Goal: Task Accomplishment & Management: Use online tool/utility

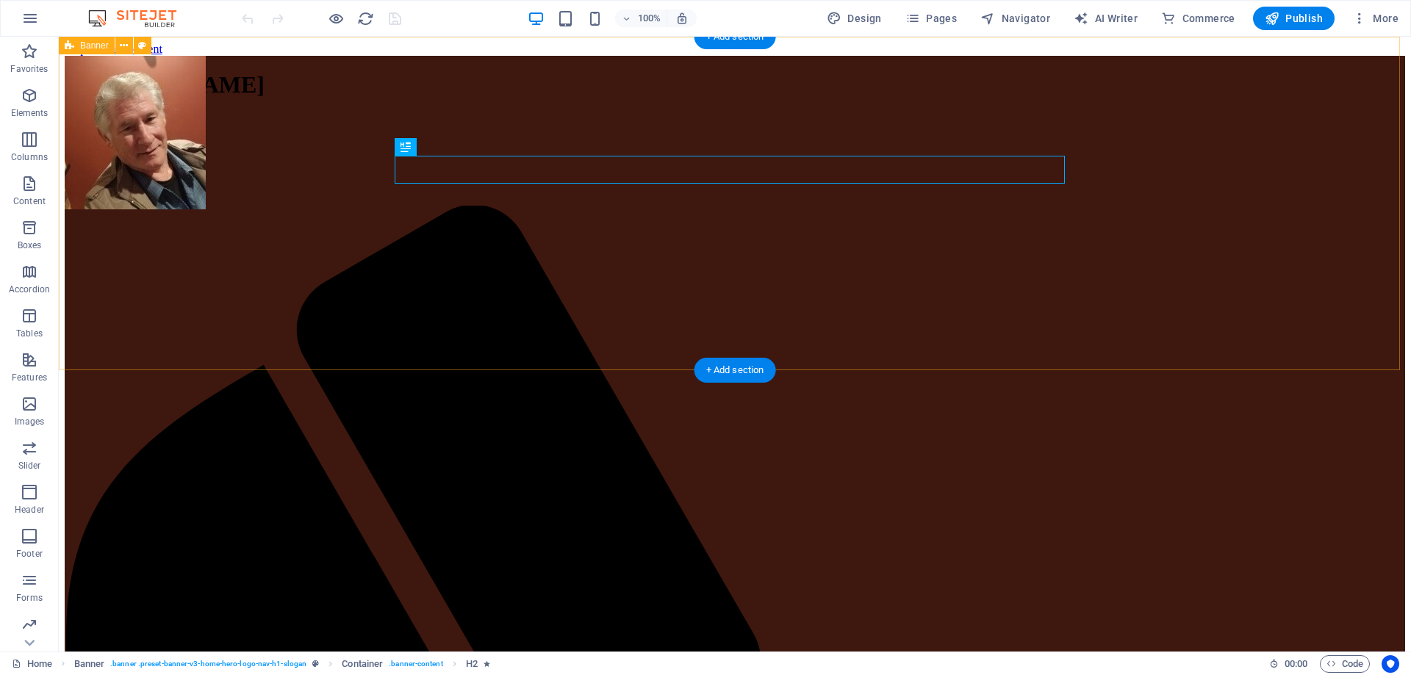
scroll to position [147, 0]
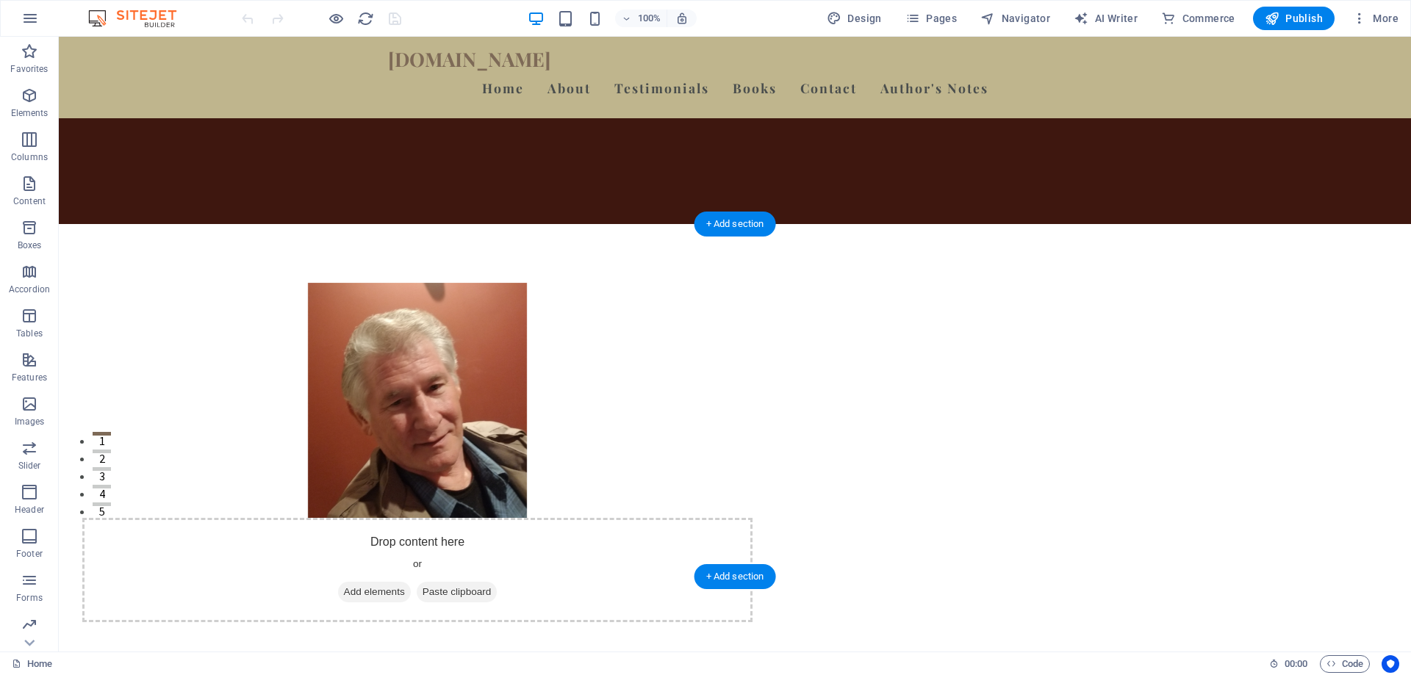
click at [587, 314] on figure at bounding box center [417, 400] width 670 height 235
click at [490, 325] on figure at bounding box center [417, 400] width 670 height 235
click at [552, 497] on figure at bounding box center [417, 400] width 670 height 235
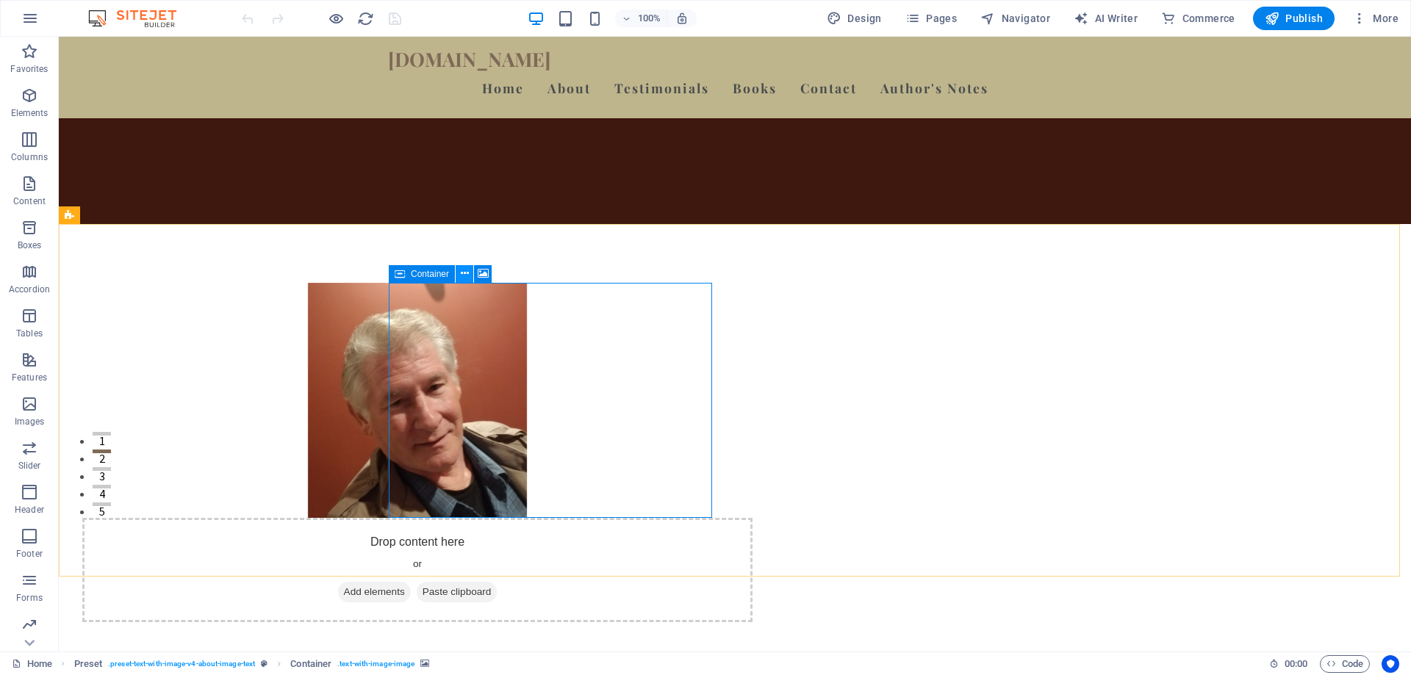
click at [463, 273] on icon at bounding box center [465, 273] width 8 height 15
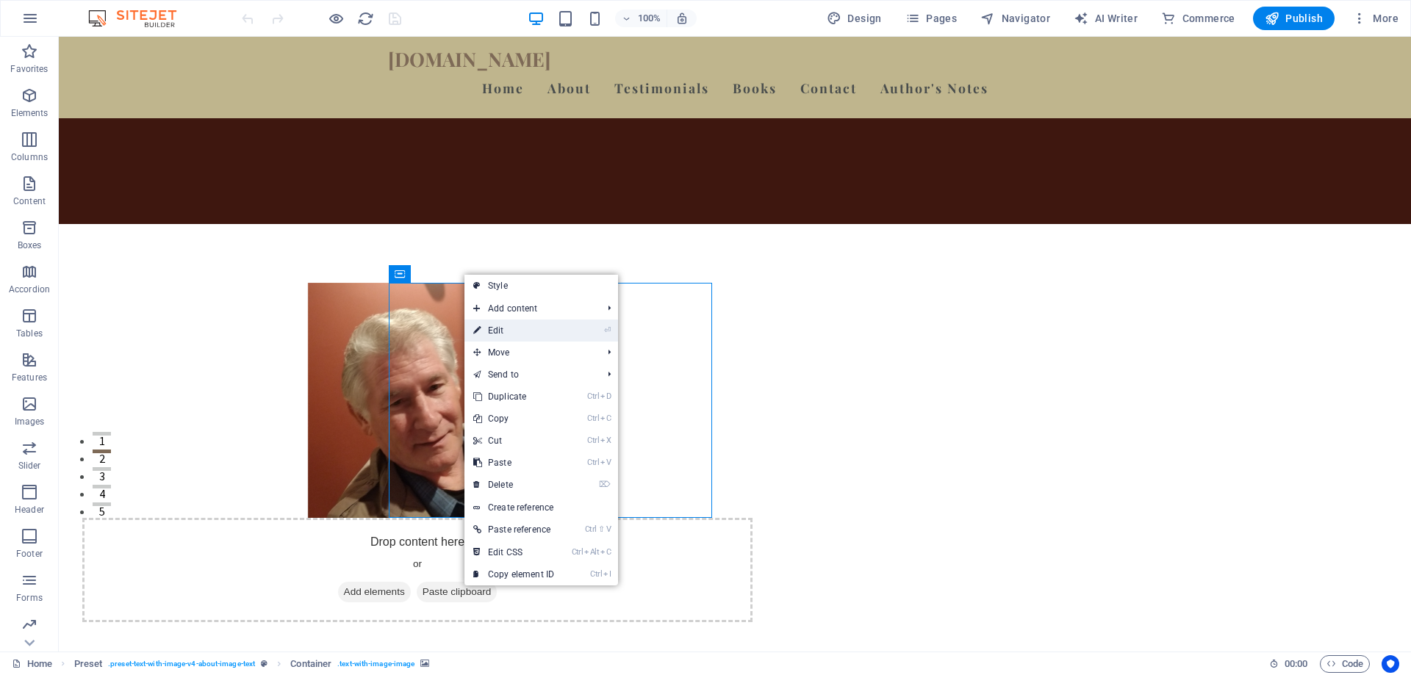
click at [492, 329] on link "⏎ Edit" at bounding box center [513, 331] width 98 height 22
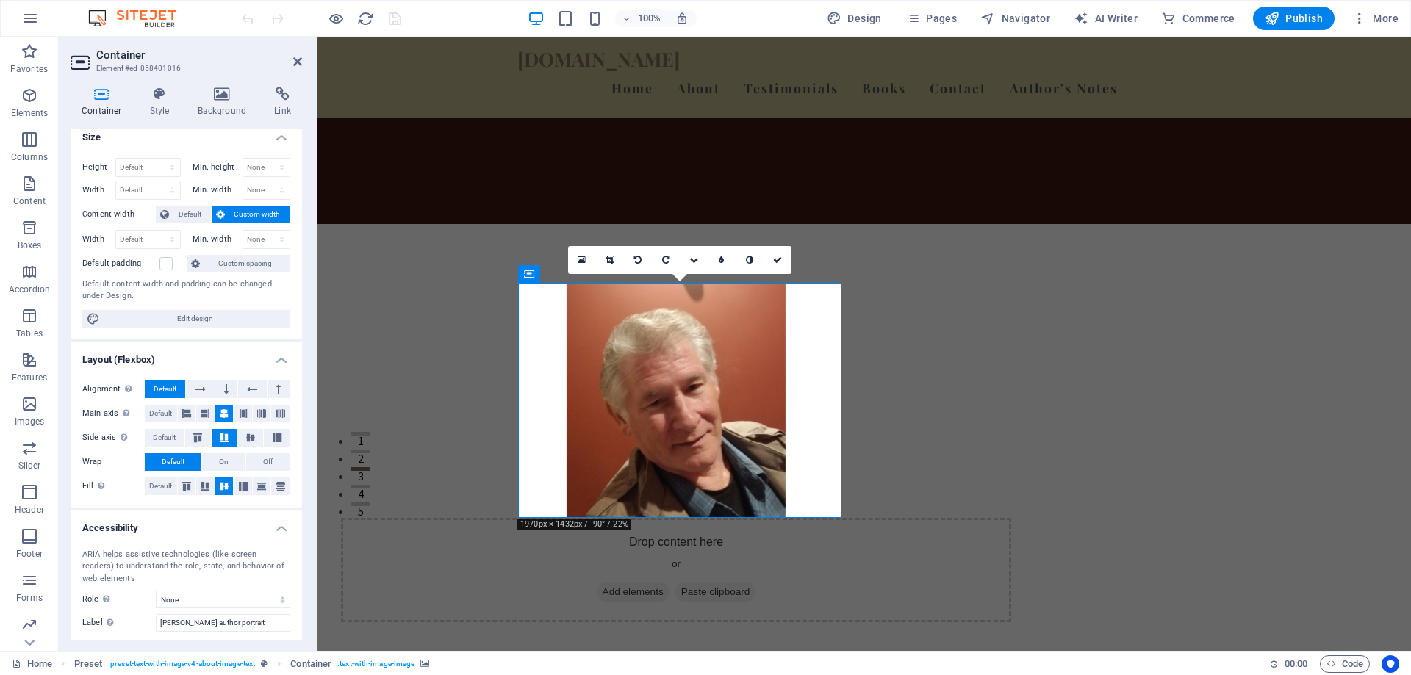
scroll to position [0, 0]
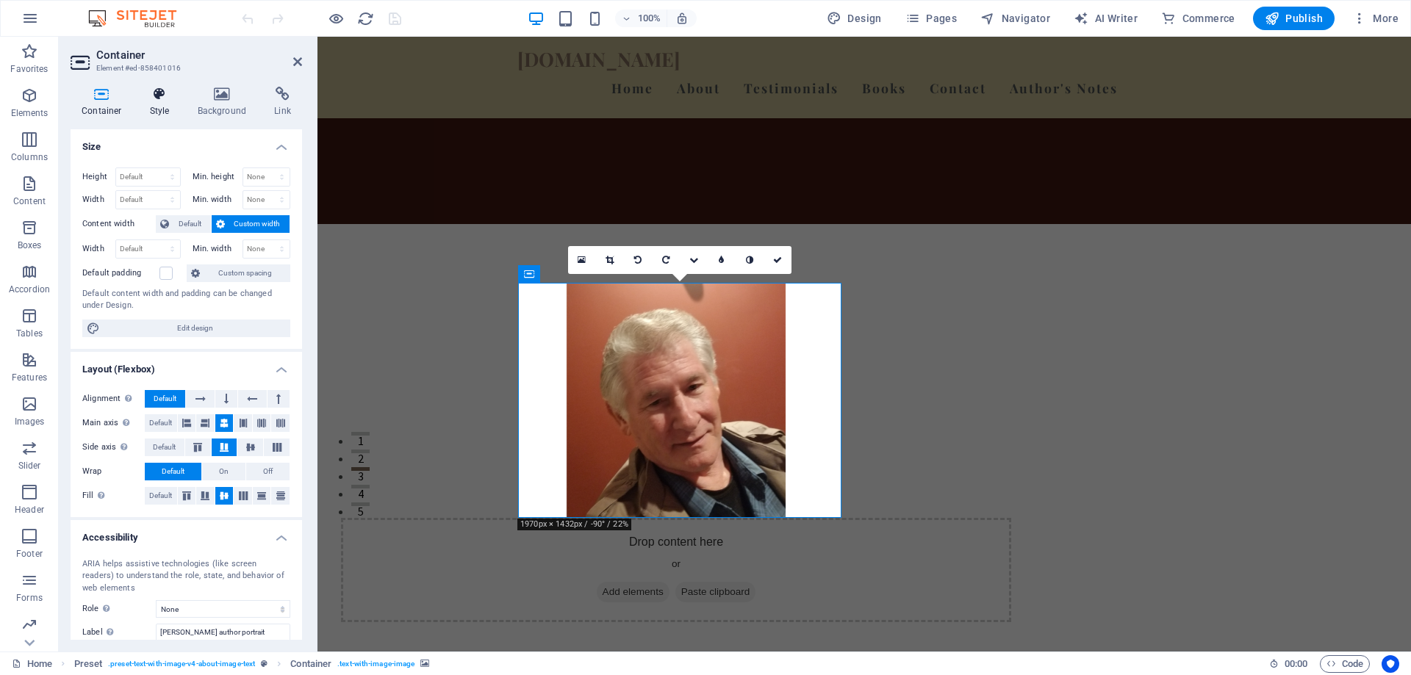
click at [163, 99] on icon at bounding box center [160, 94] width 42 height 15
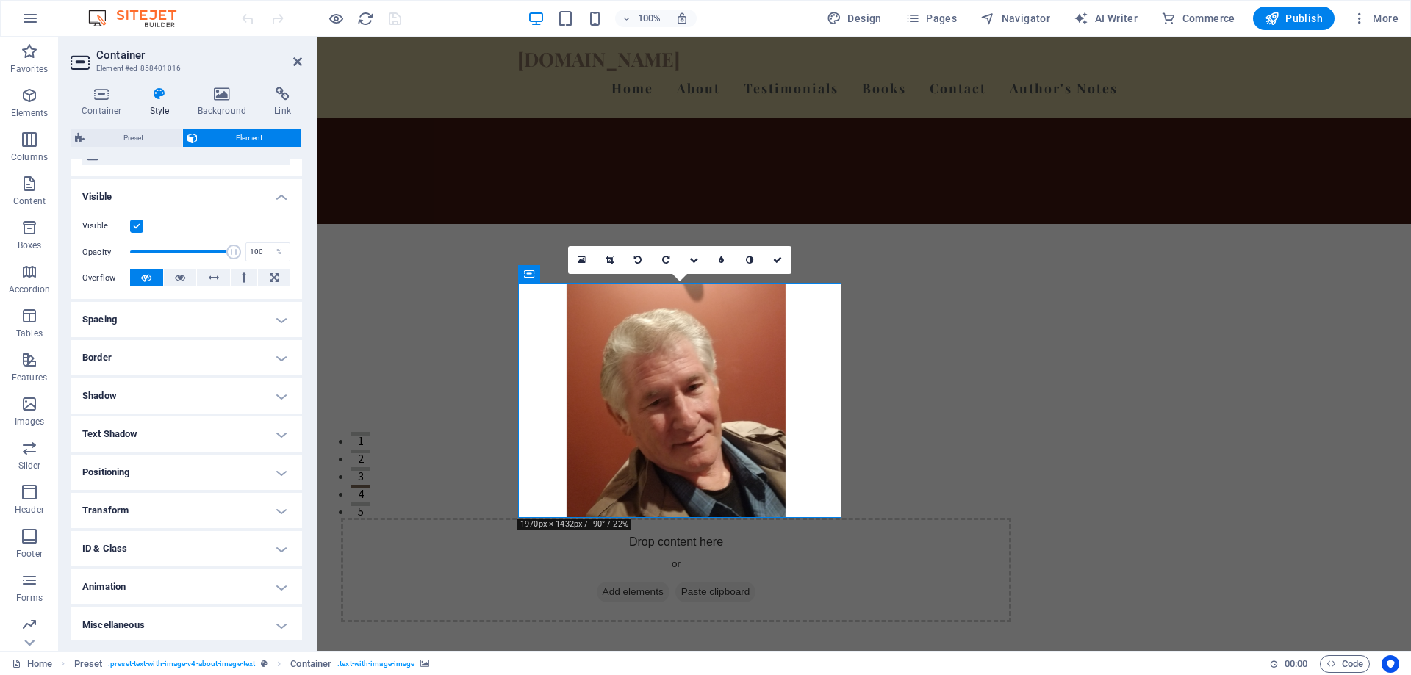
scroll to position [140, 0]
click at [231, 97] on icon at bounding box center [222, 94] width 71 height 15
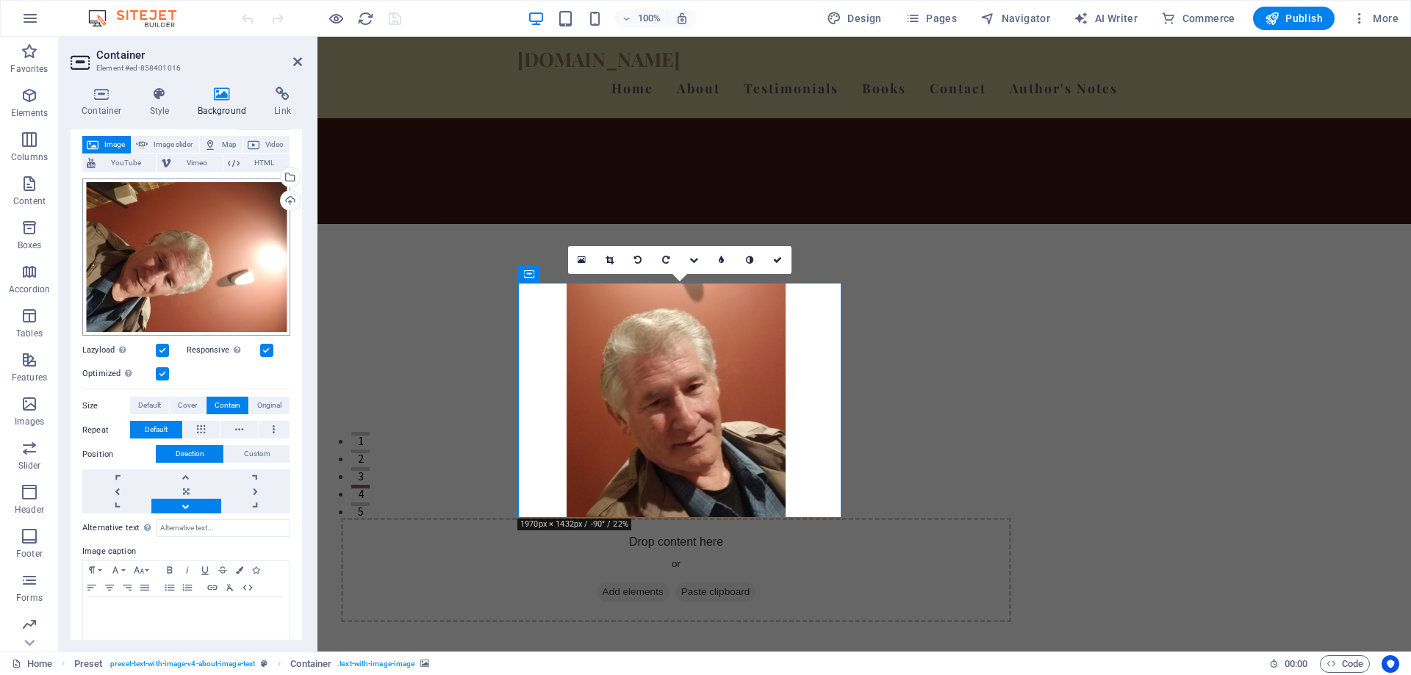
scroll to position [93, 0]
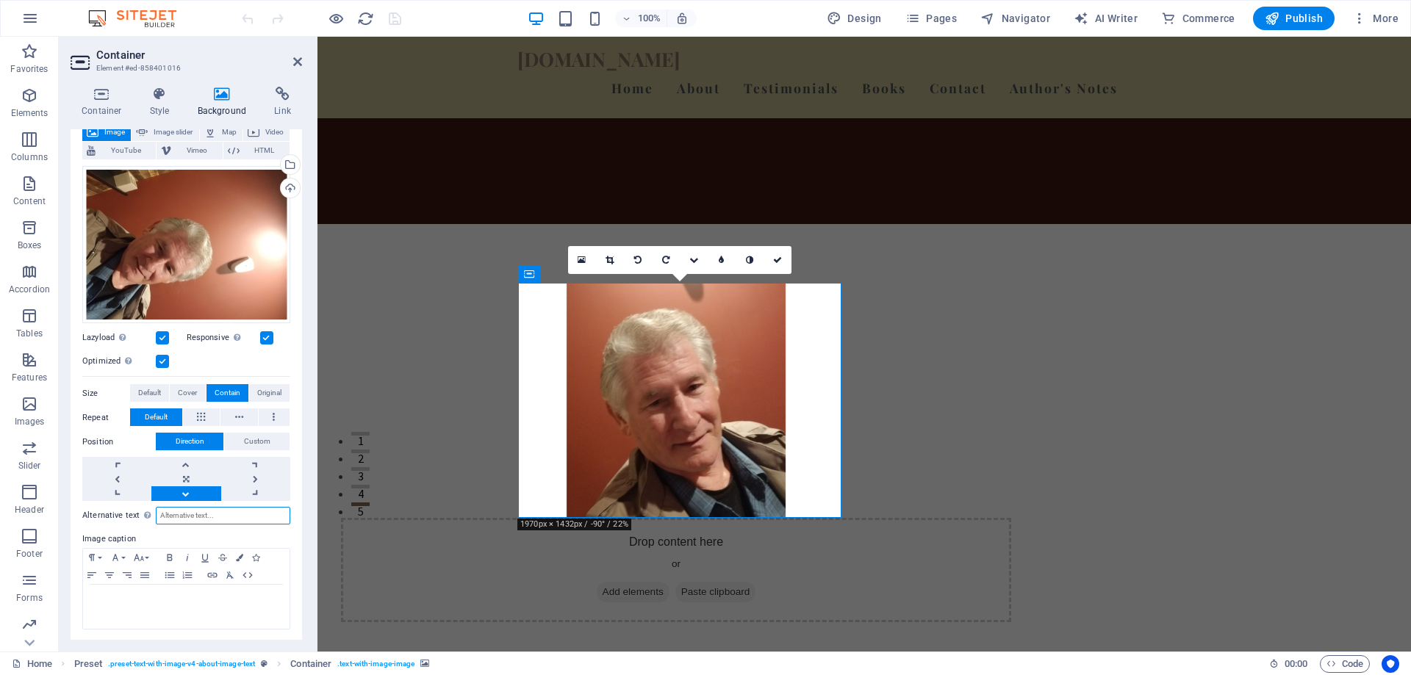
click at [196, 513] on input "Alternative text The alternative text is used by devices that cannot display im…" at bounding box center [223, 516] width 134 height 18
type input "A"
type input "Award-winning Author [PERSON_NAME]"
click at [203, 592] on p at bounding box center [186, 598] width 192 height 13
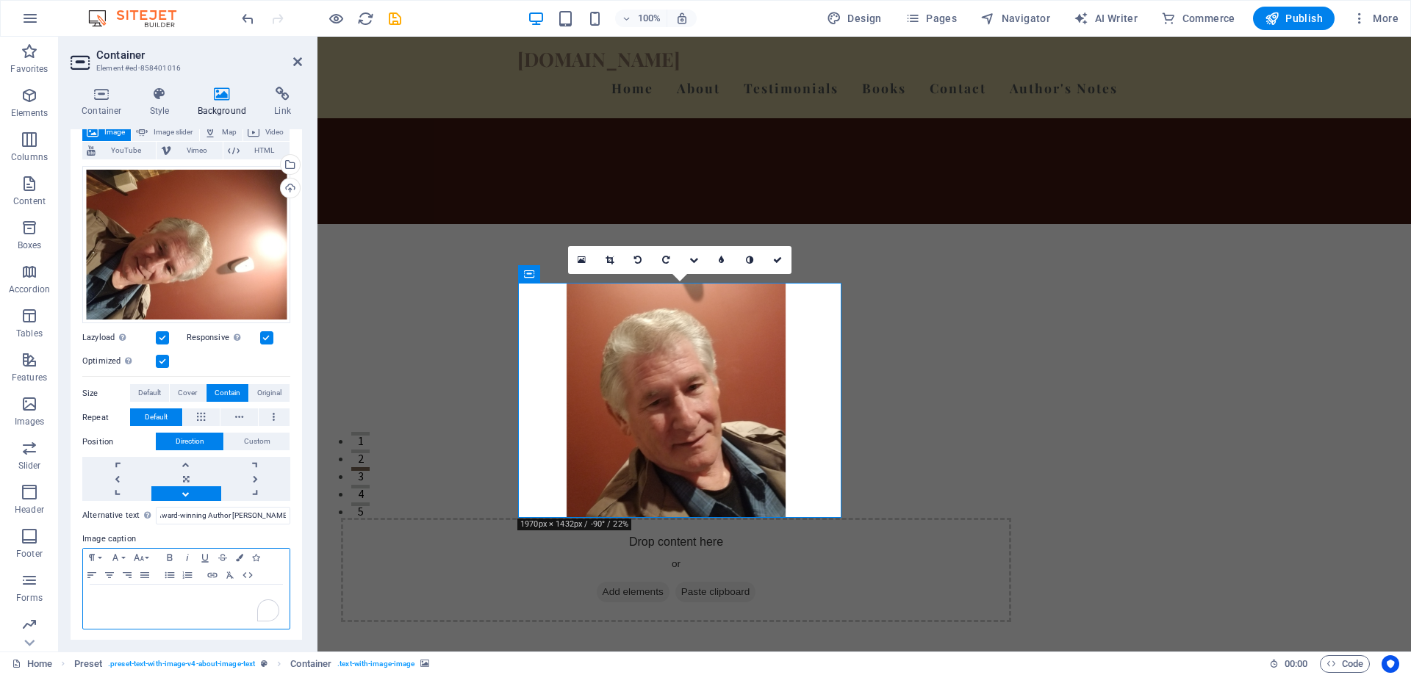
scroll to position [0, 0]
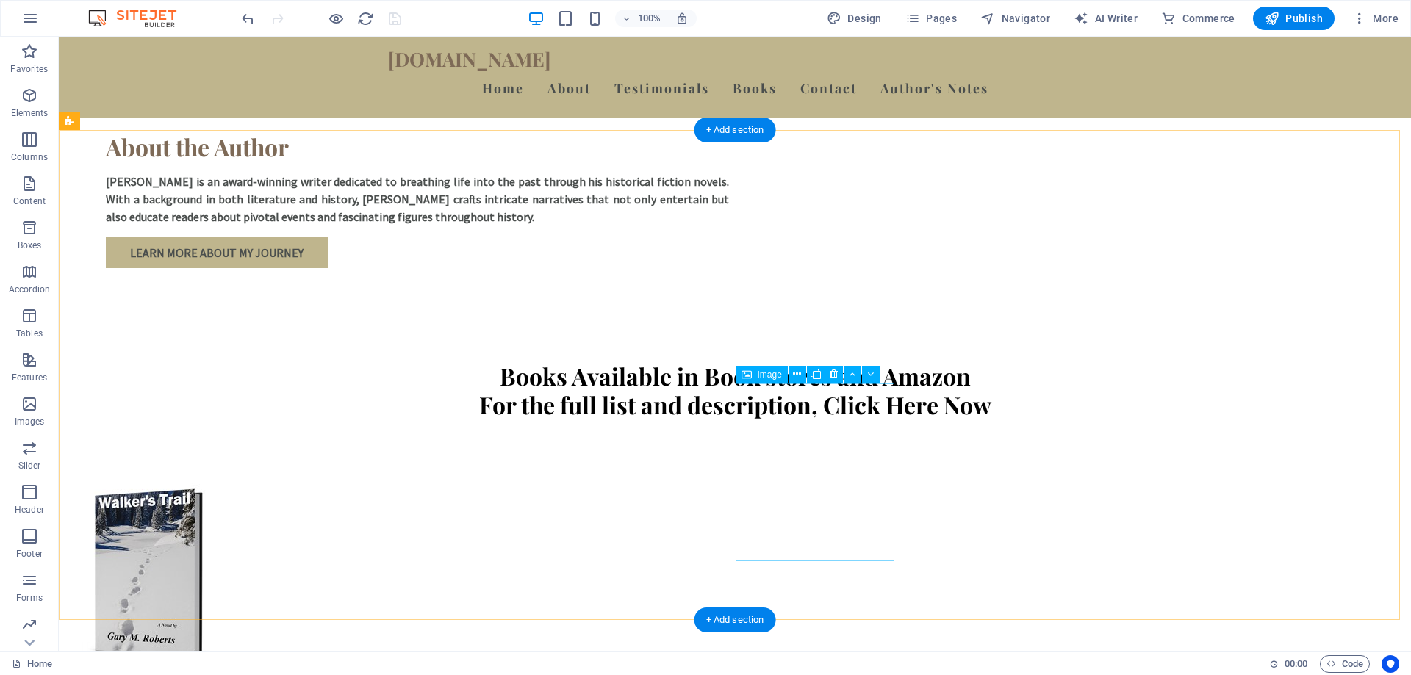
scroll to position [661, 0]
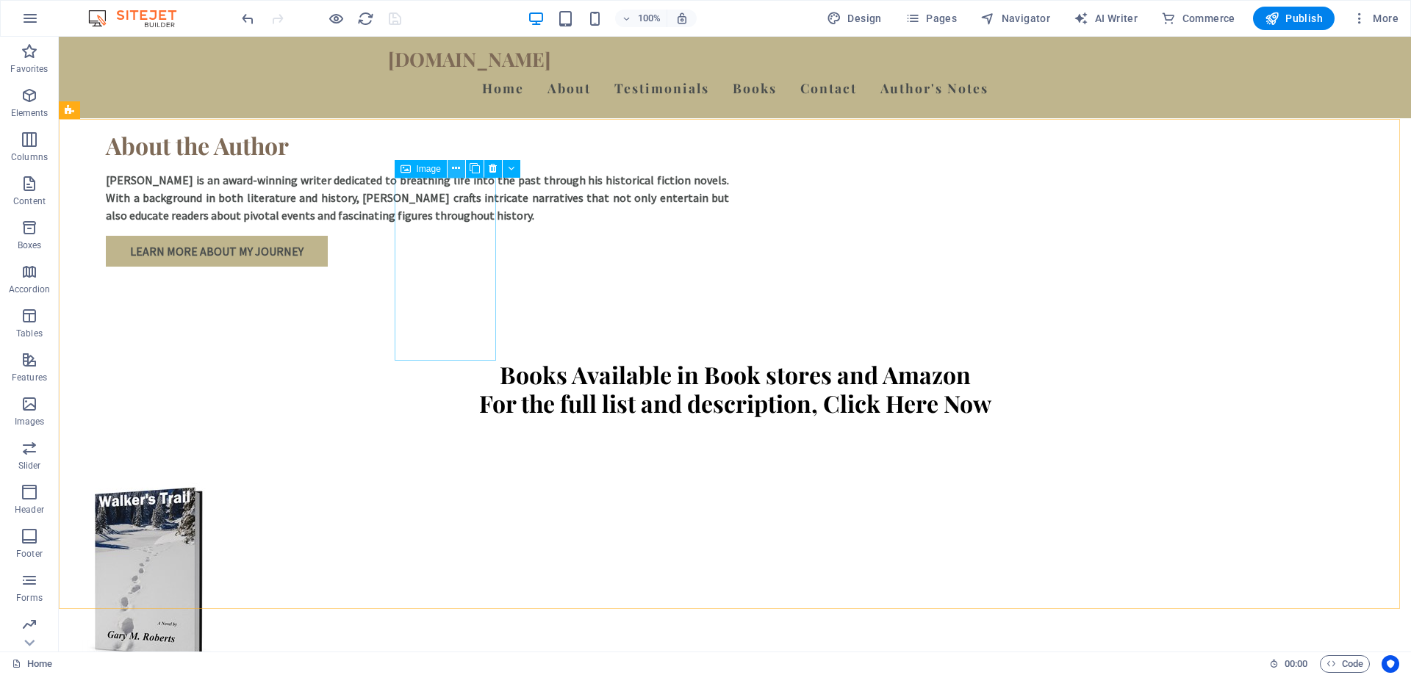
click at [458, 169] on icon at bounding box center [456, 168] width 8 height 15
click at [457, 167] on icon at bounding box center [456, 168] width 8 height 15
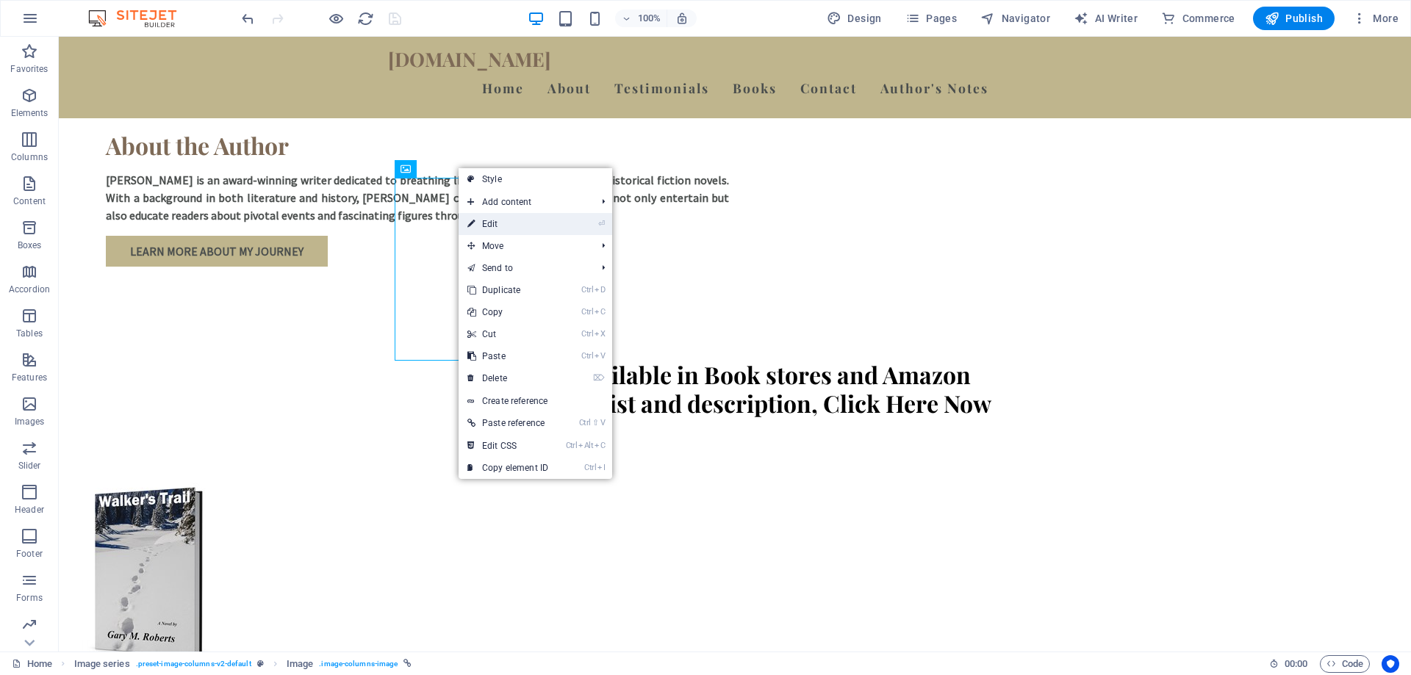
click at [483, 223] on link "⏎ Edit" at bounding box center [507, 224] width 98 height 22
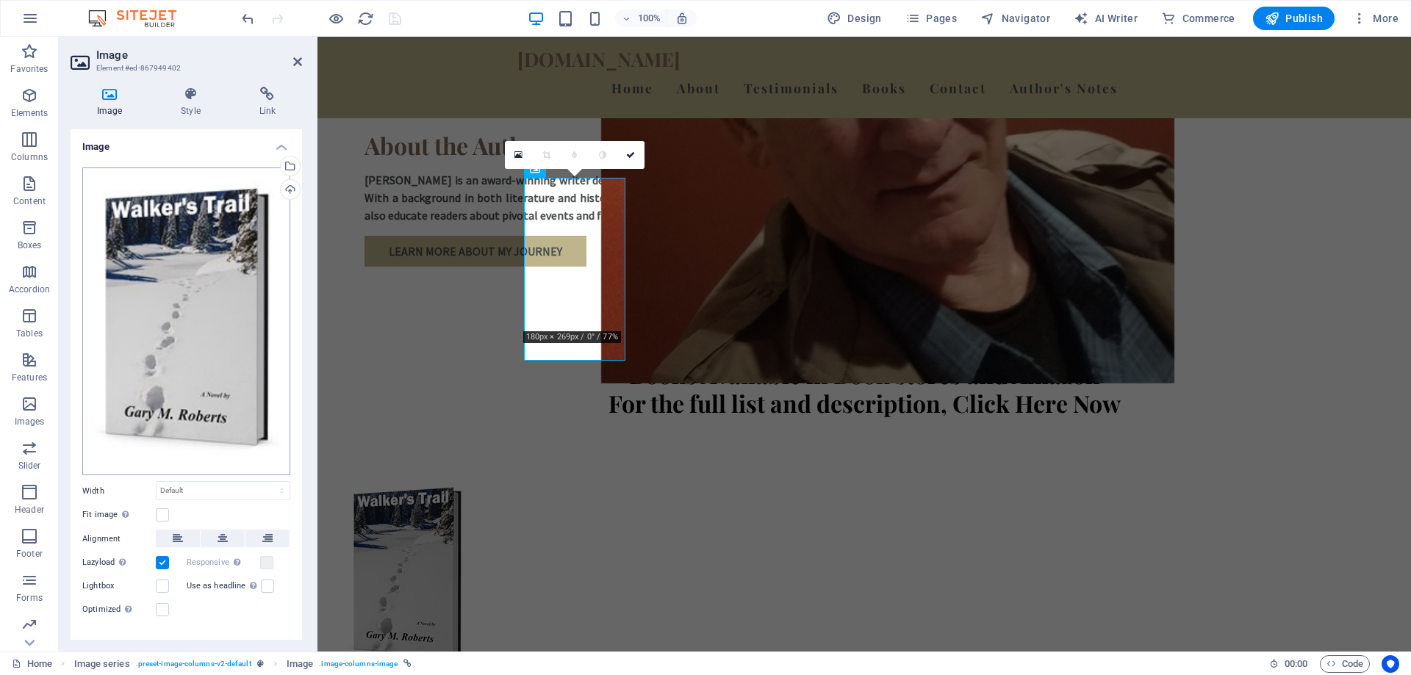
scroll to position [21, 0]
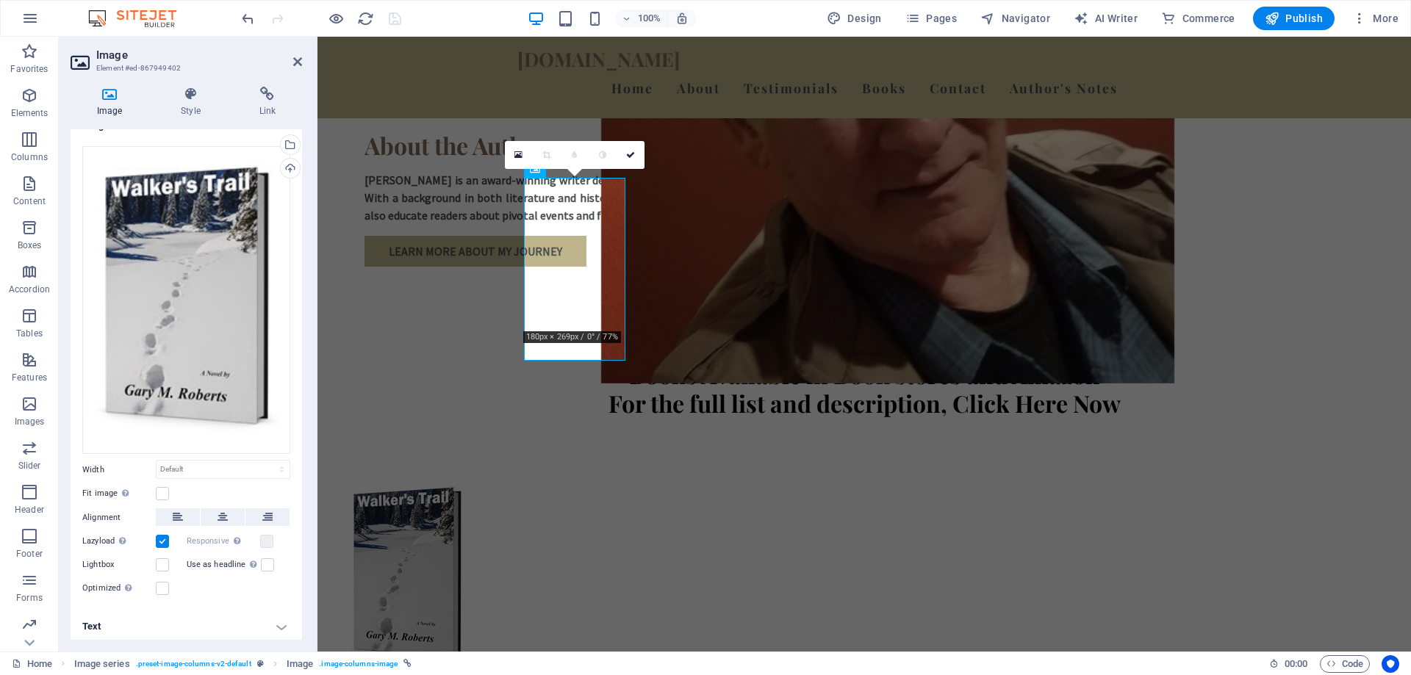
click at [276, 627] on h4 "Text" at bounding box center [186, 626] width 231 height 35
click at [277, 626] on h4 "Text" at bounding box center [186, 622] width 231 height 26
click at [198, 98] on icon at bounding box center [190, 94] width 72 height 15
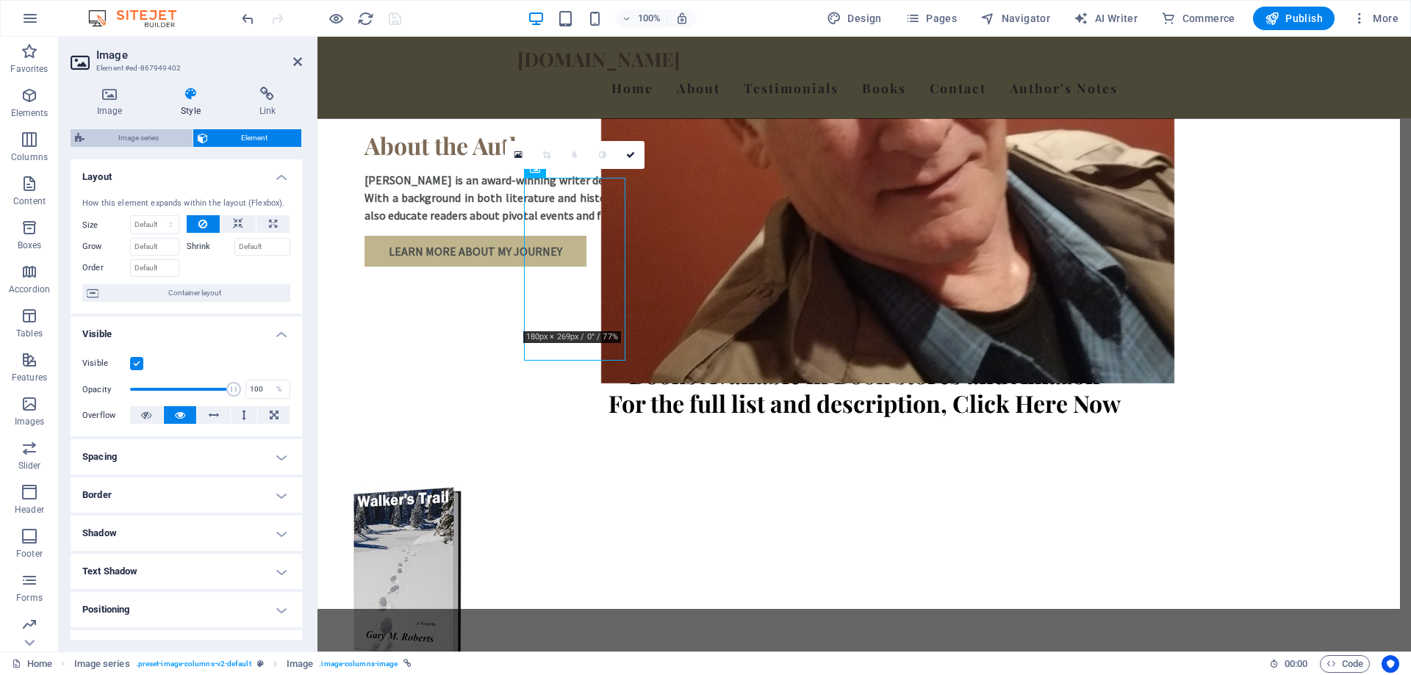
click at [126, 135] on span "Image series" at bounding box center [138, 138] width 99 height 18
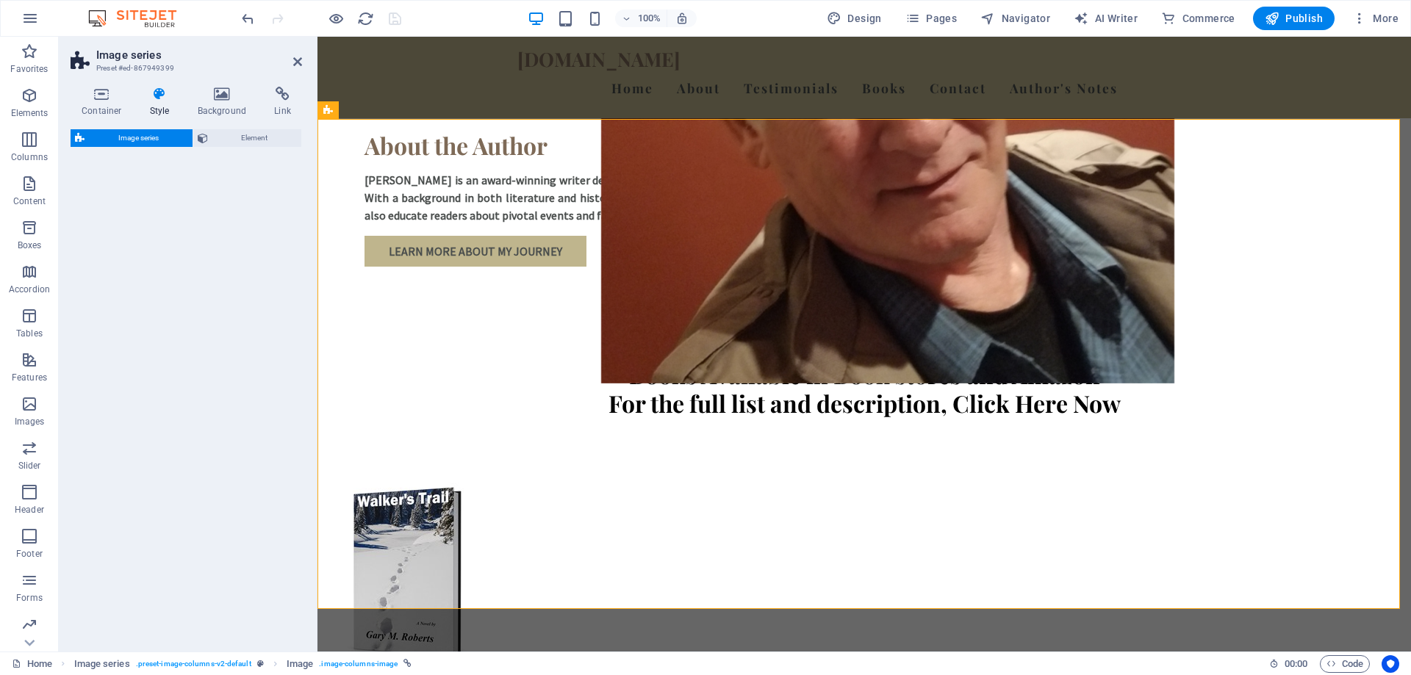
select select "rem"
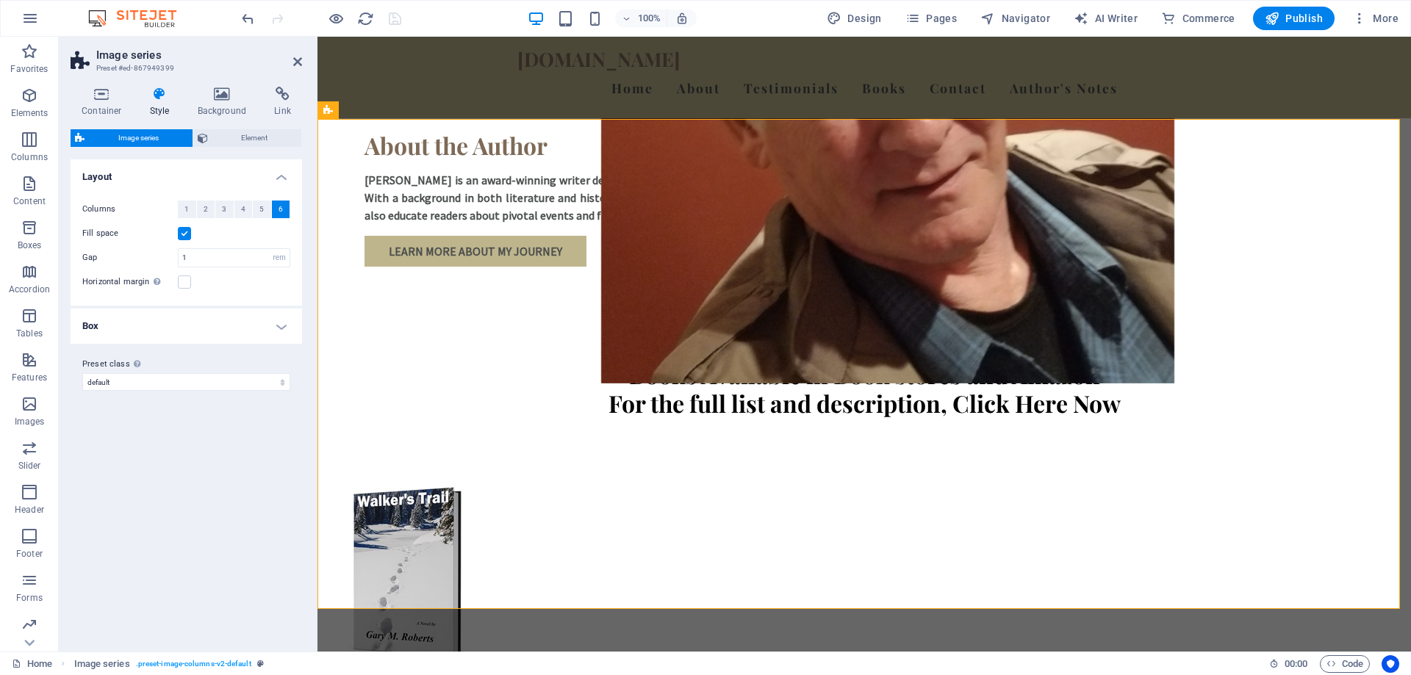
click at [281, 331] on h4 "Box" at bounding box center [186, 326] width 231 height 35
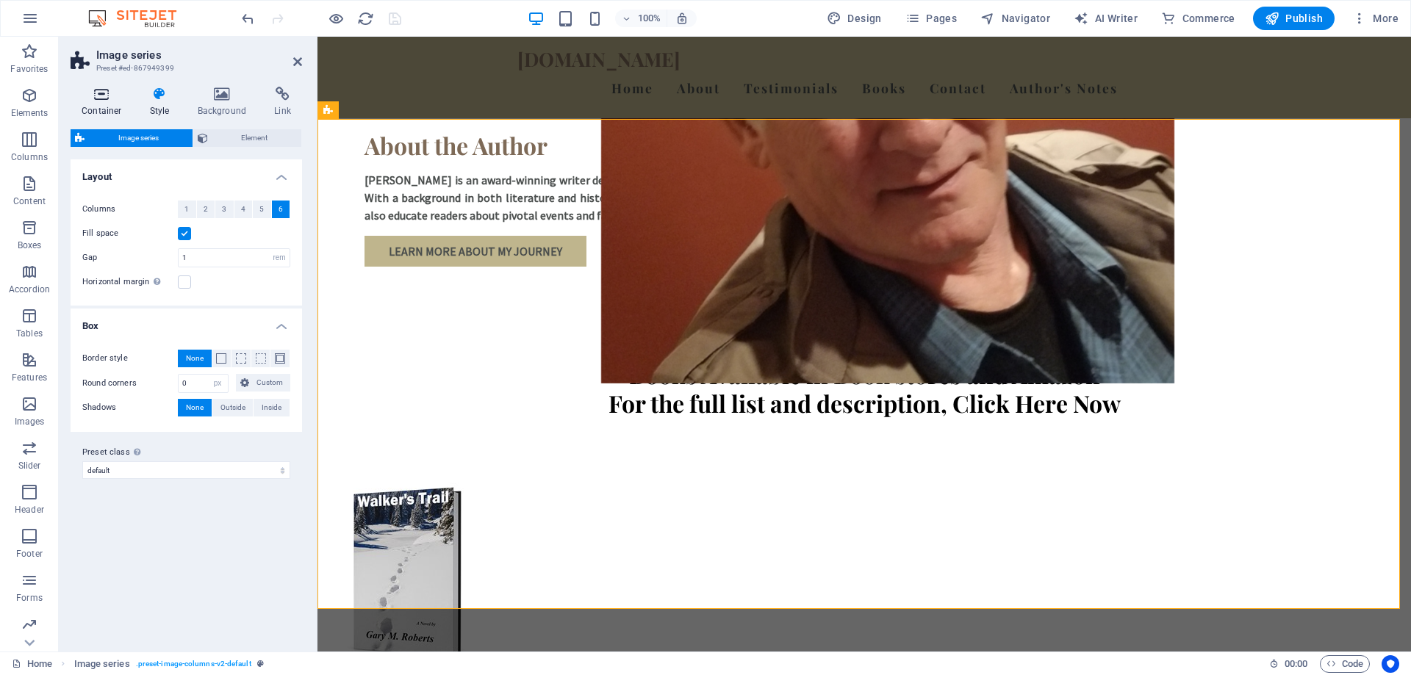
click at [98, 95] on icon at bounding box center [102, 94] width 62 height 15
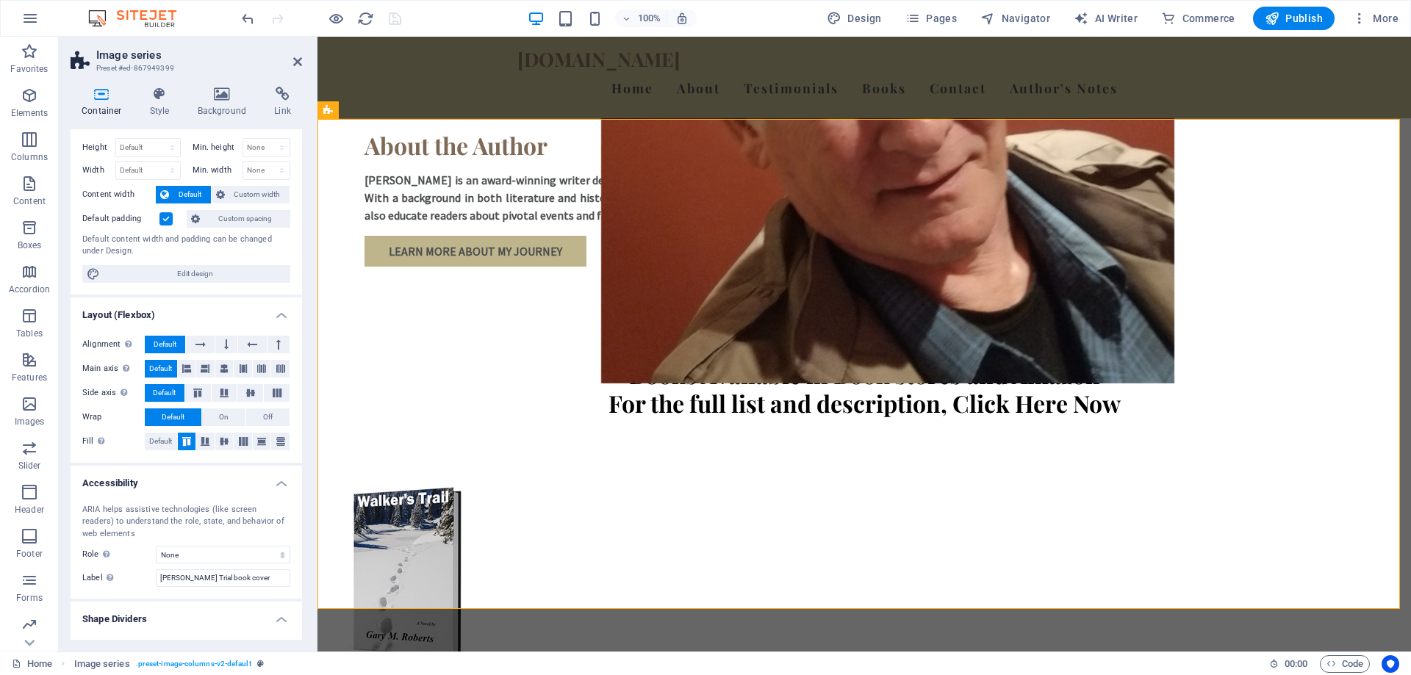
scroll to position [59, 0]
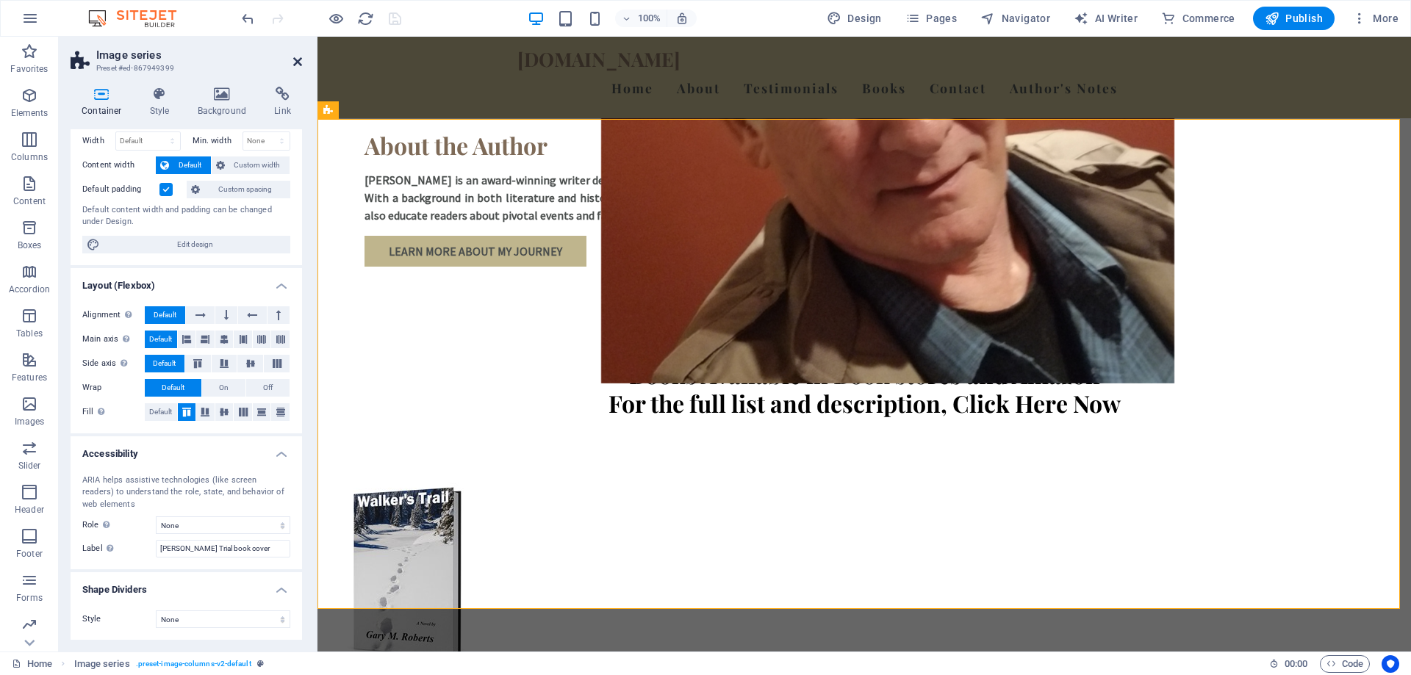
click at [298, 60] on icon at bounding box center [297, 62] width 9 height 12
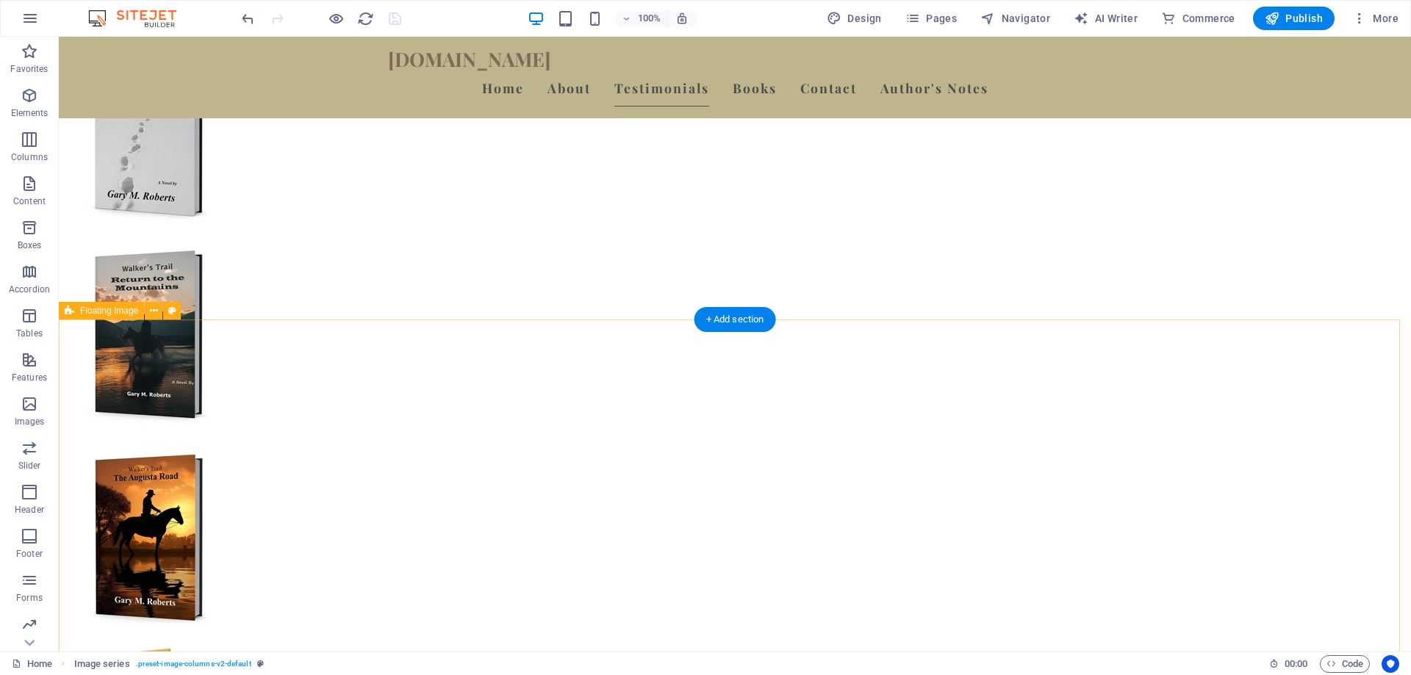
scroll to position [1469, 0]
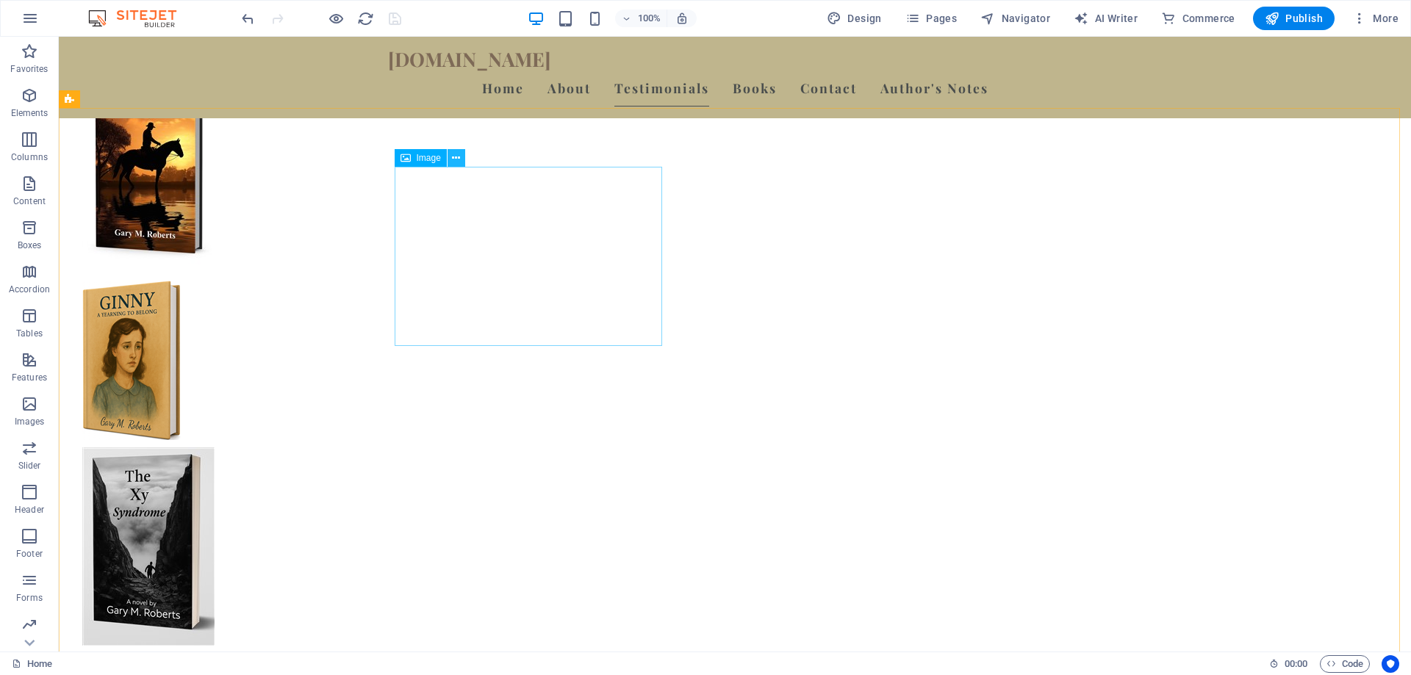
click at [456, 157] on icon at bounding box center [456, 158] width 8 height 15
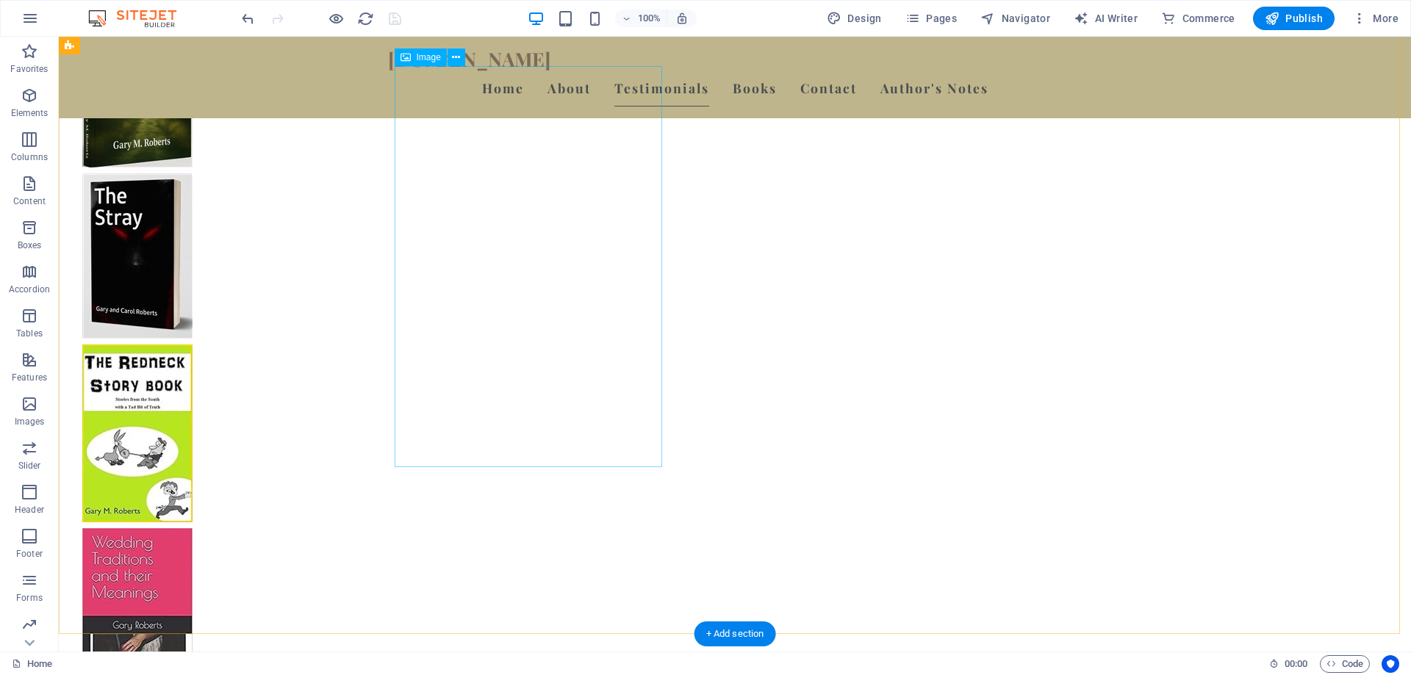
scroll to position [2131, 0]
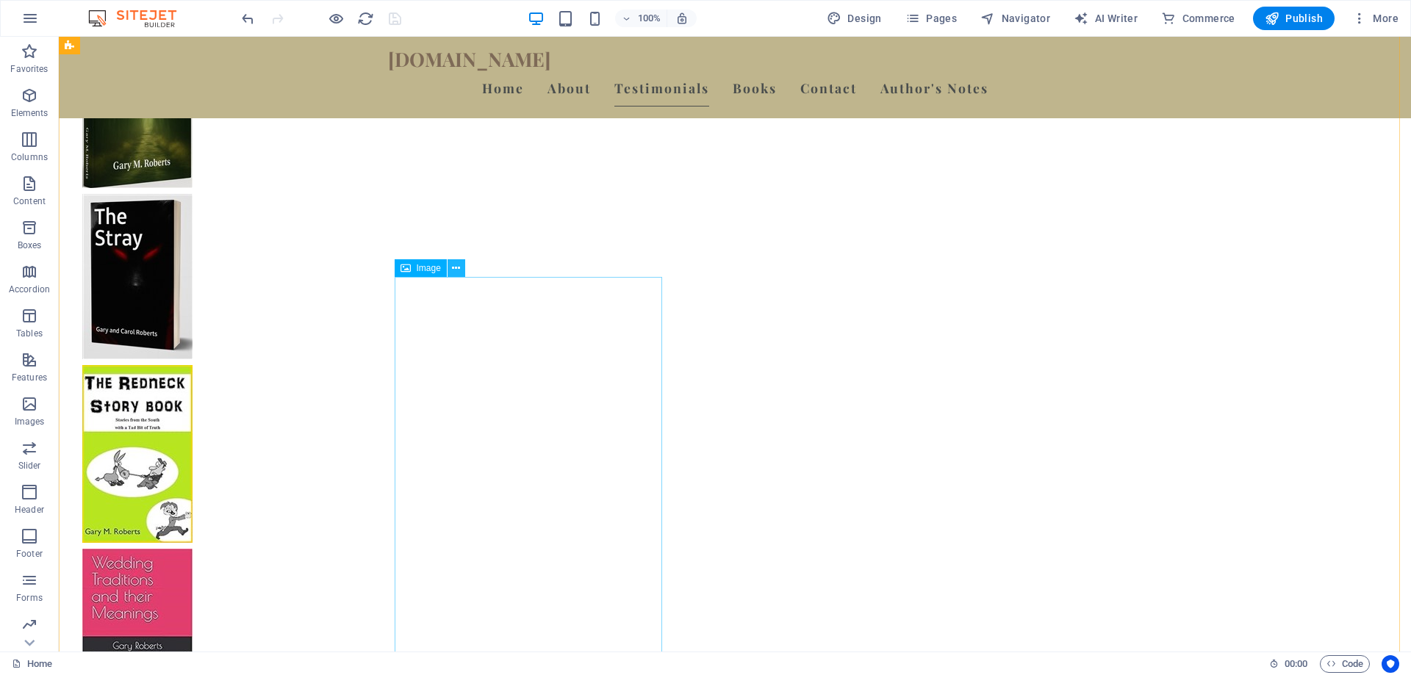
click at [458, 272] on icon at bounding box center [456, 268] width 8 height 15
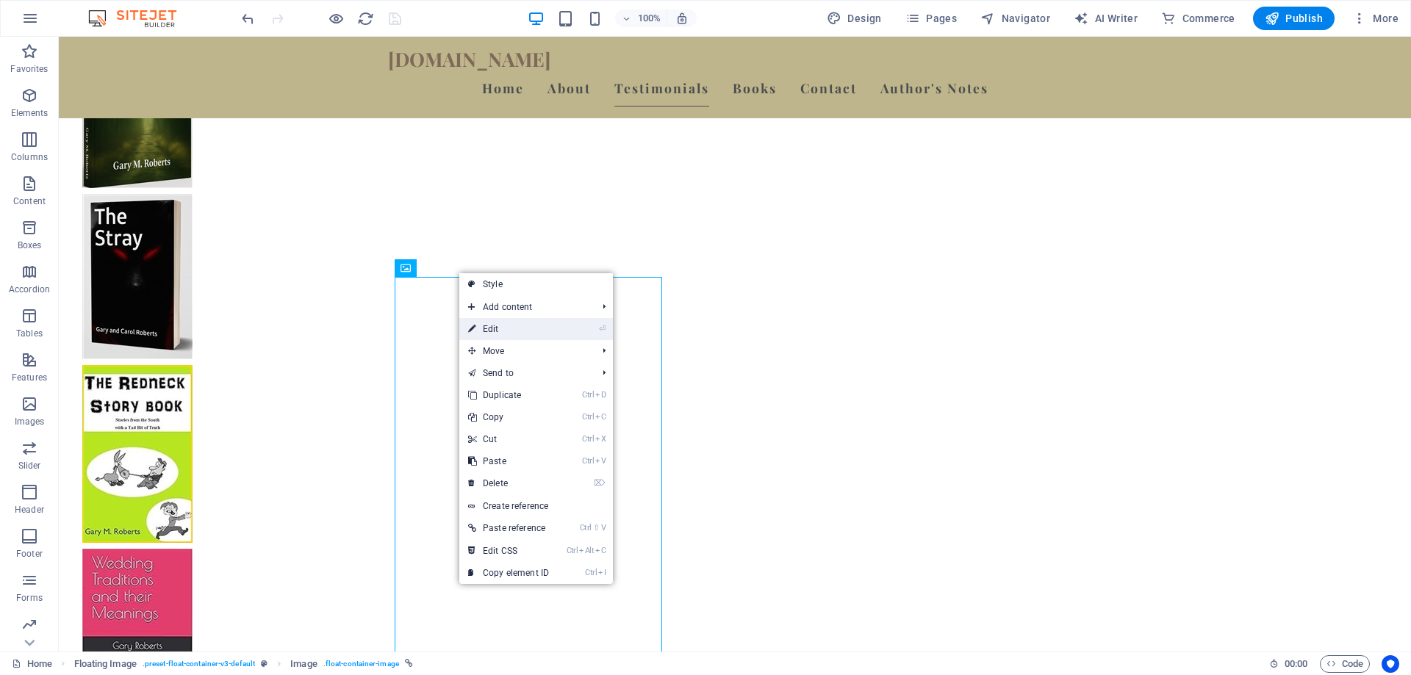
click at [486, 325] on link "⏎ Edit" at bounding box center [508, 329] width 98 height 22
select select "px"
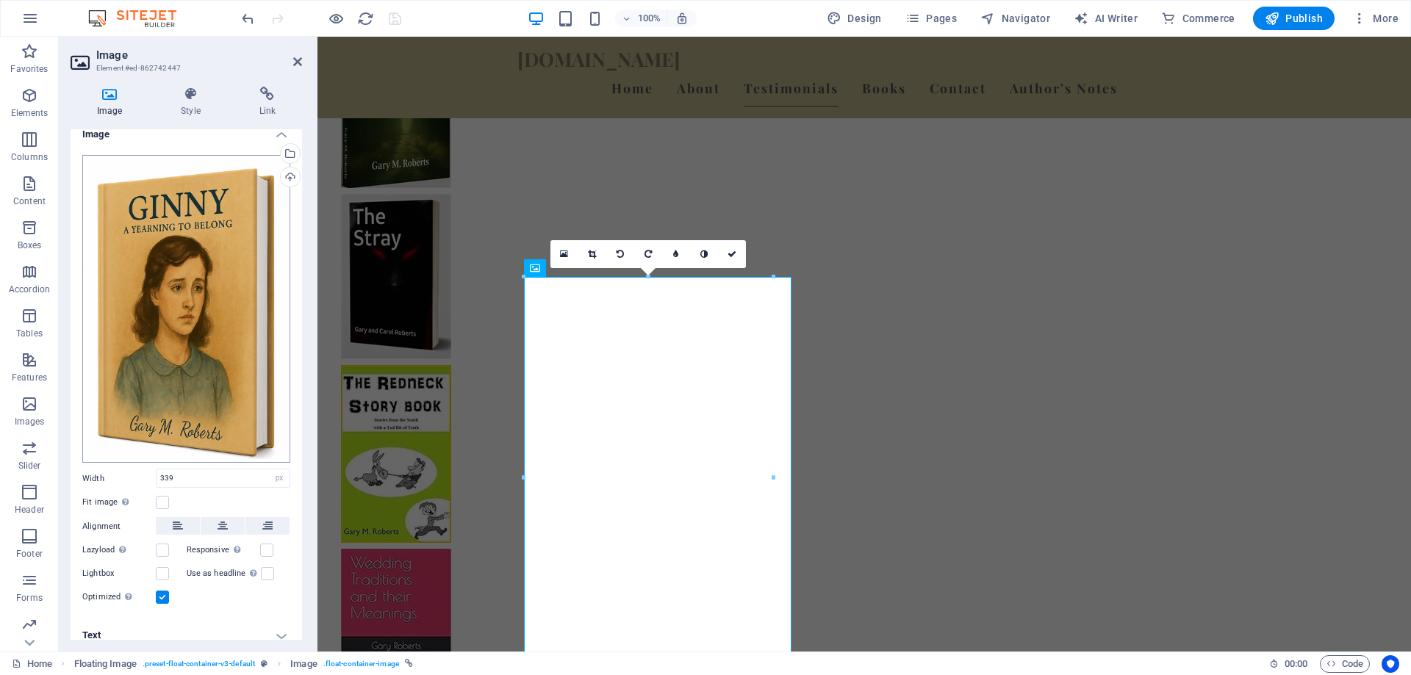
scroll to position [21, 0]
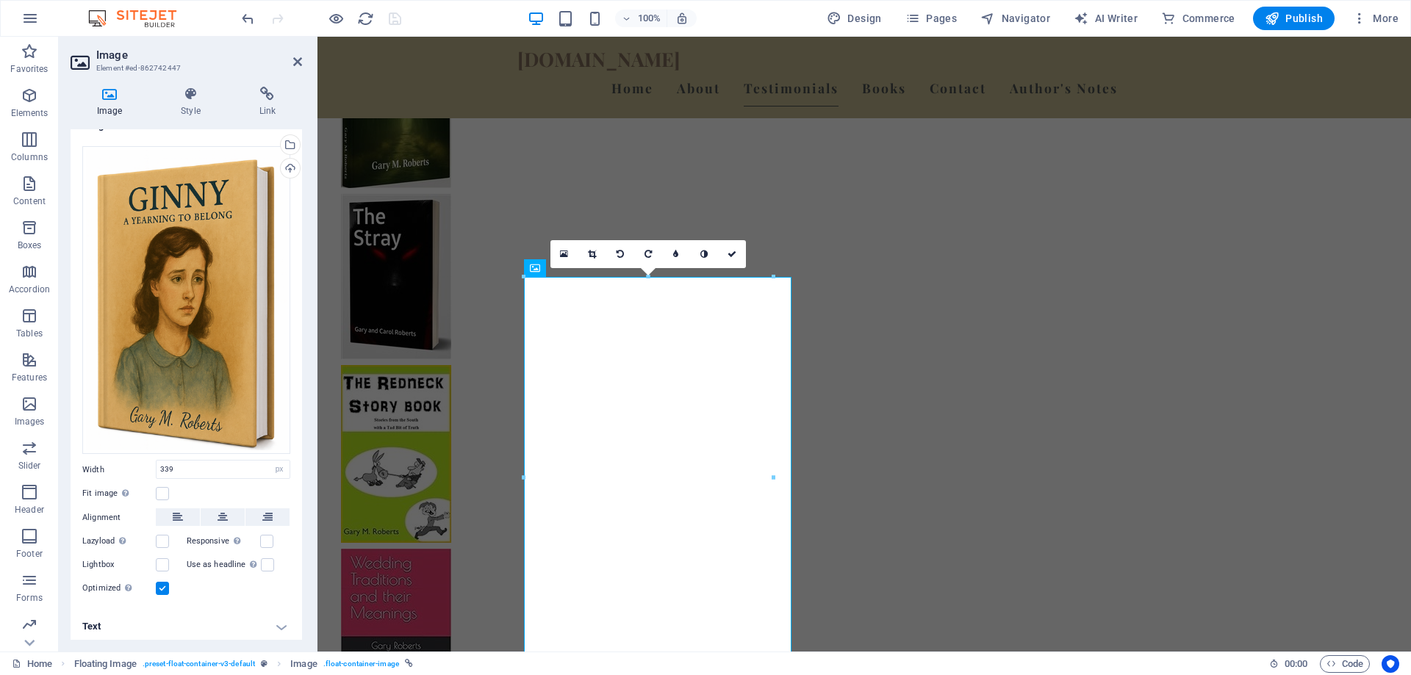
click at [276, 621] on h4 "Text" at bounding box center [186, 626] width 231 height 35
click at [276, 621] on h4 "Text" at bounding box center [186, 622] width 231 height 26
click at [276, 621] on h4 "Text" at bounding box center [186, 626] width 231 height 35
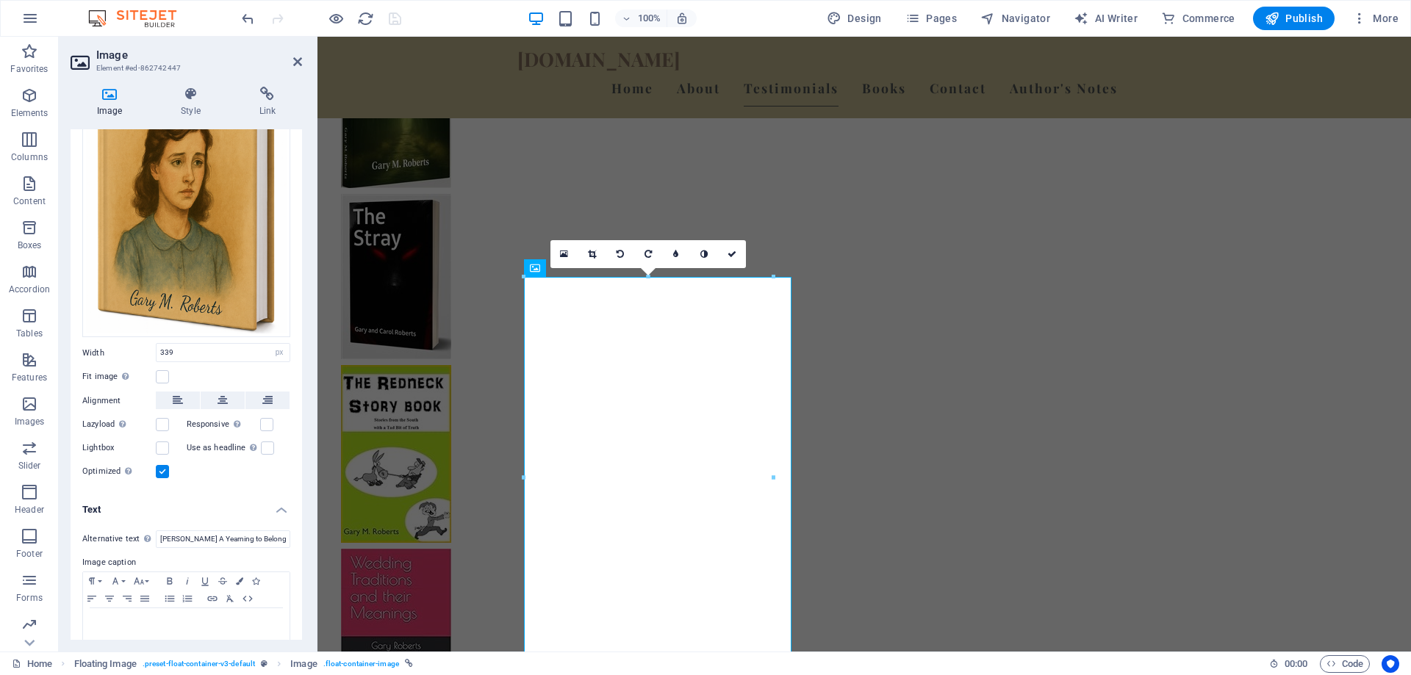
scroll to position [159, 0]
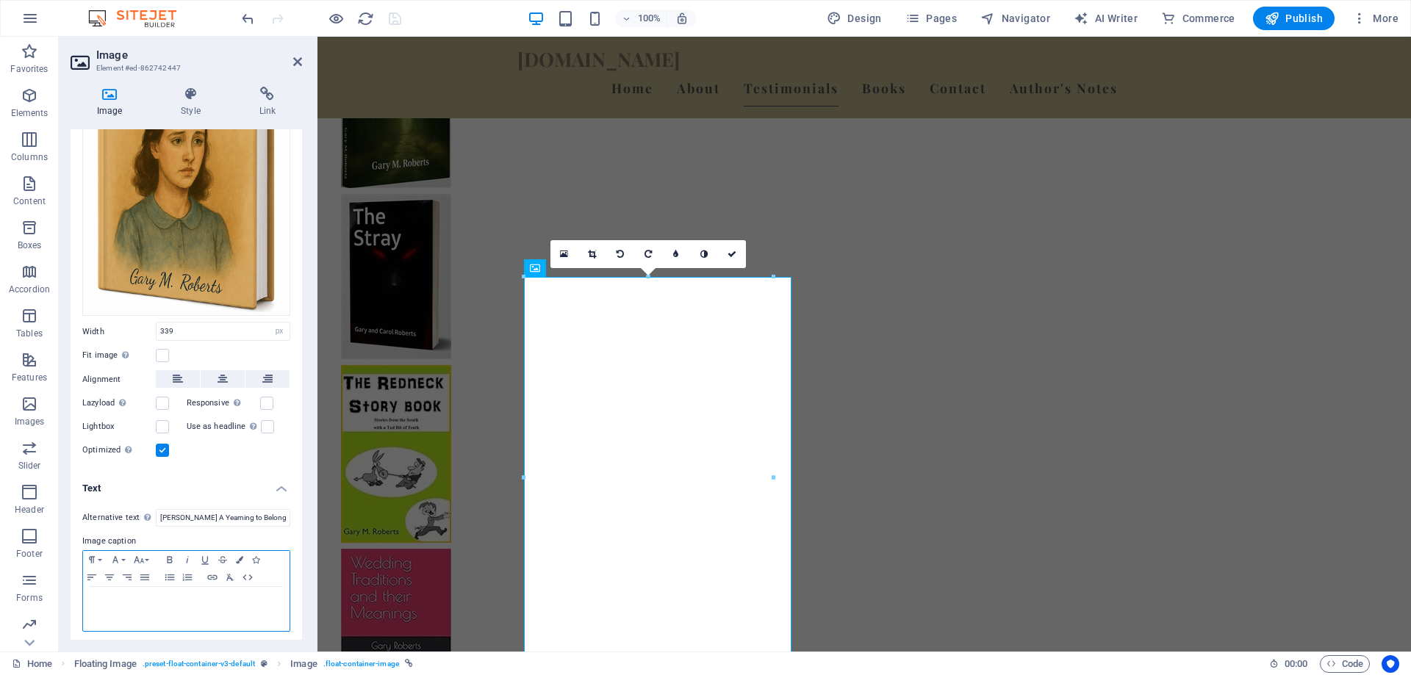
click at [164, 594] on p at bounding box center [186, 600] width 192 height 13
click at [397, 18] on icon "save" at bounding box center [394, 18] width 17 height 17
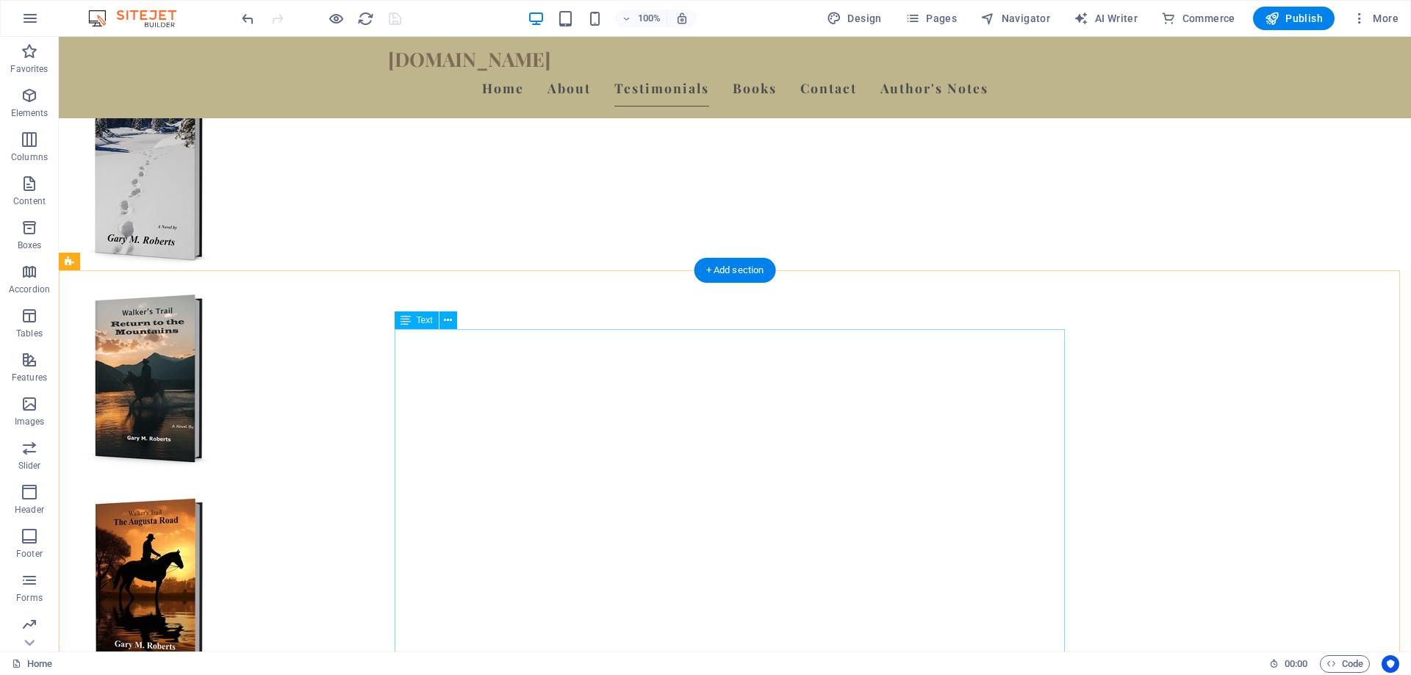
scroll to position [955, 0]
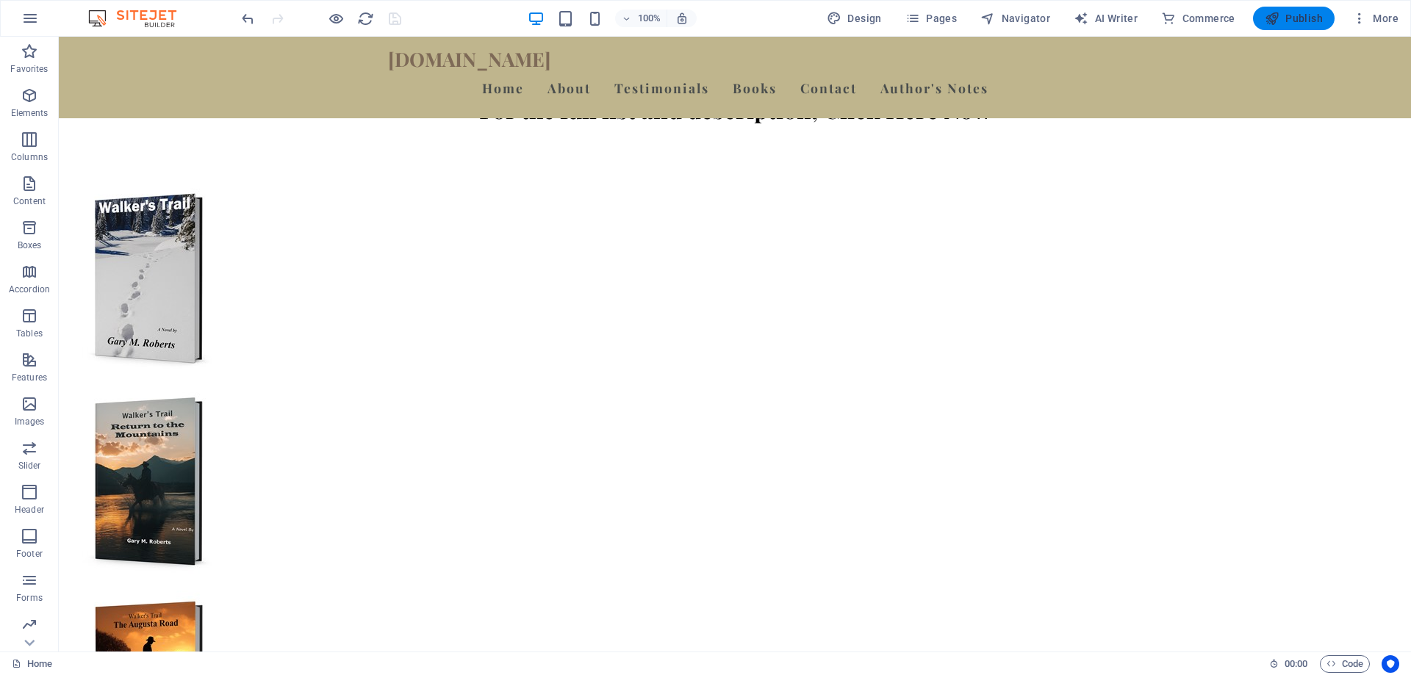
click at [1300, 12] on span "Publish" at bounding box center [1293, 18] width 58 height 15
